Goal: Transaction & Acquisition: Purchase product/service

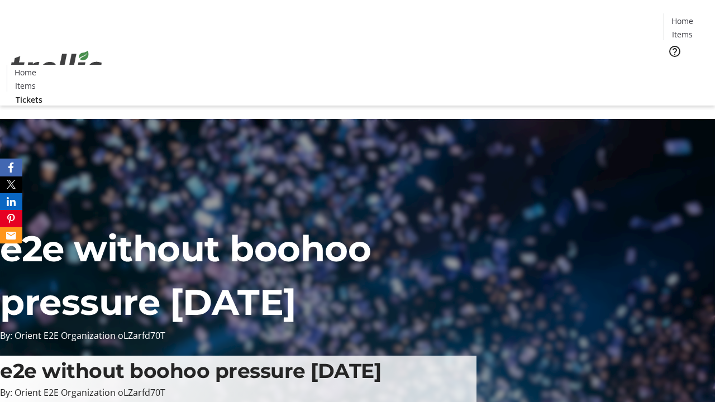
click at [672, 65] on span "Tickets" at bounding box center [685, 71] width 27 height 12
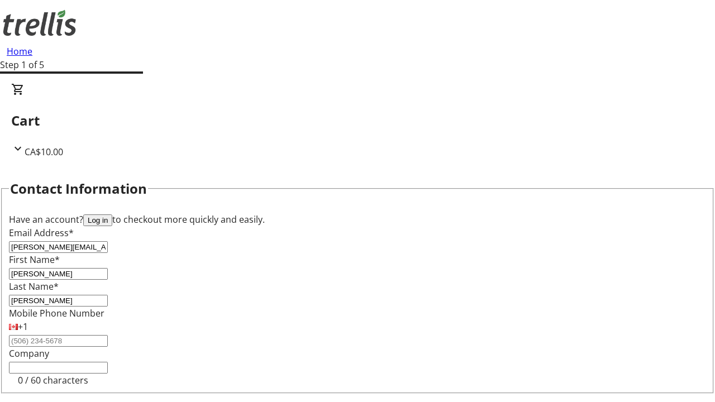
type input "[PERSON_NAME]"
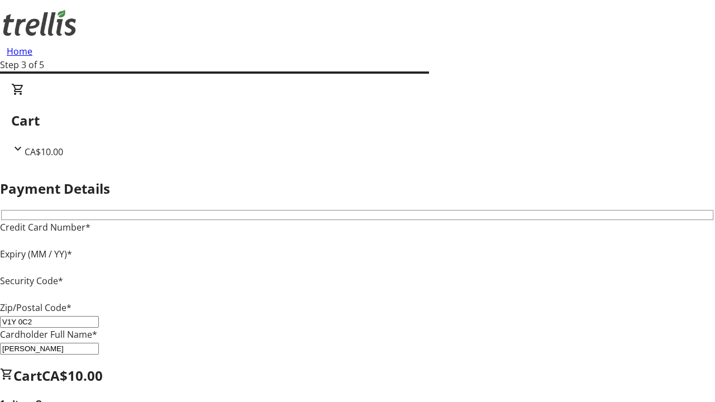
type input "V1Y 0C2"
